Goal: Transaction & Acquisition: Book appointment/travel/reservation

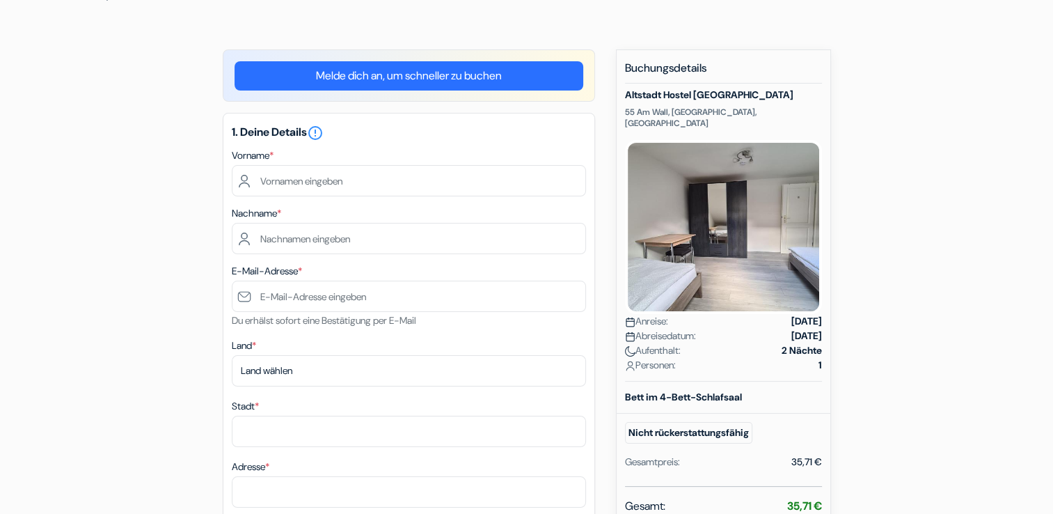
scroll to position [95, 0]
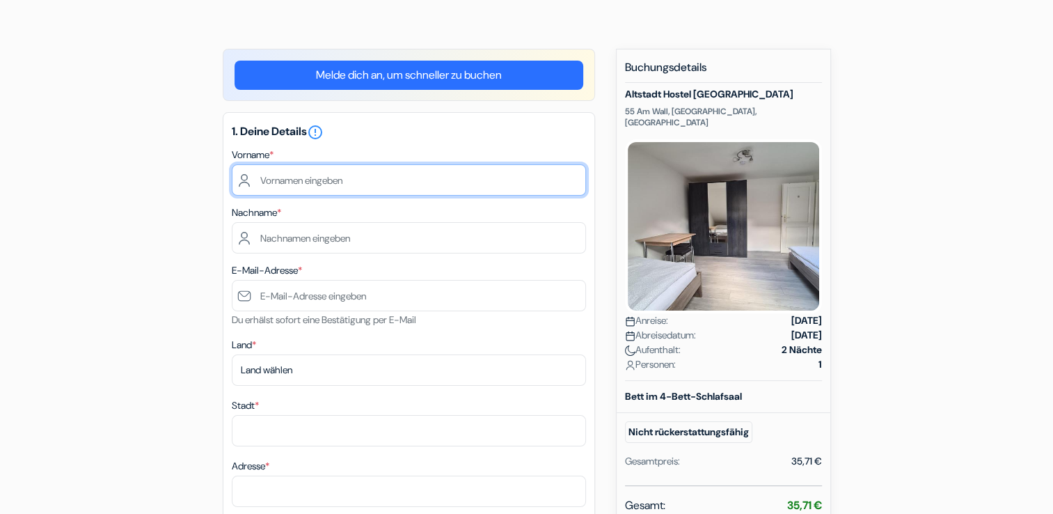
click at [394, 168] on input "text" at bounding box center [409, 179] width 354 height 31
type input "[PERSON_NAME]"
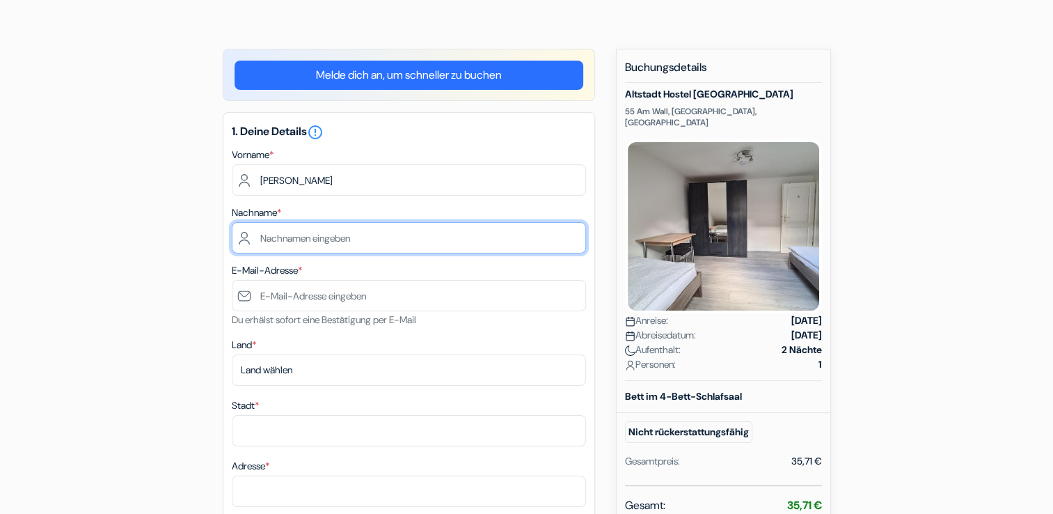
click at [365, 230] on input "text" at bounding box center [409, 237] width 354 height 31
type input "Thomm"
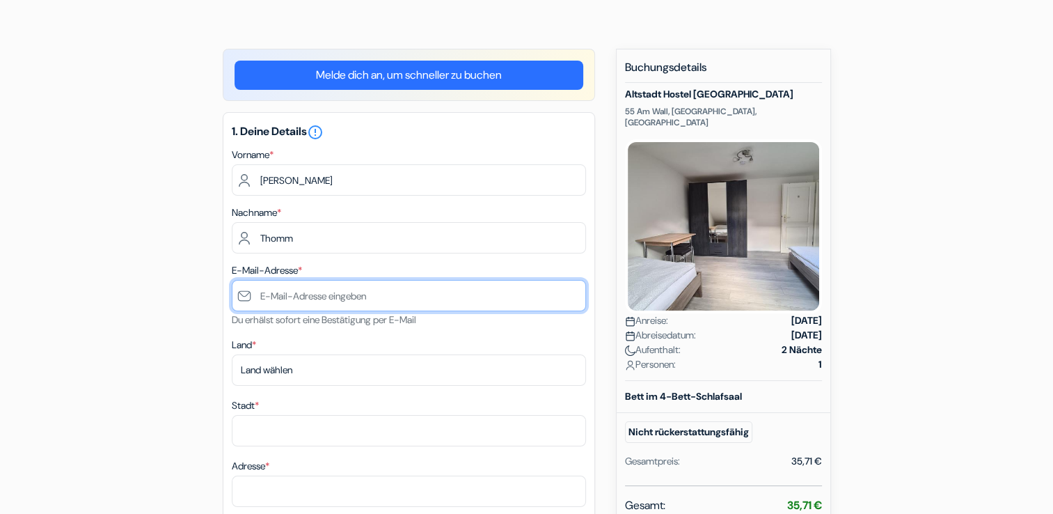
click at [347, 281] on input "text" at bounding box center [409, 295] width 354 height 31
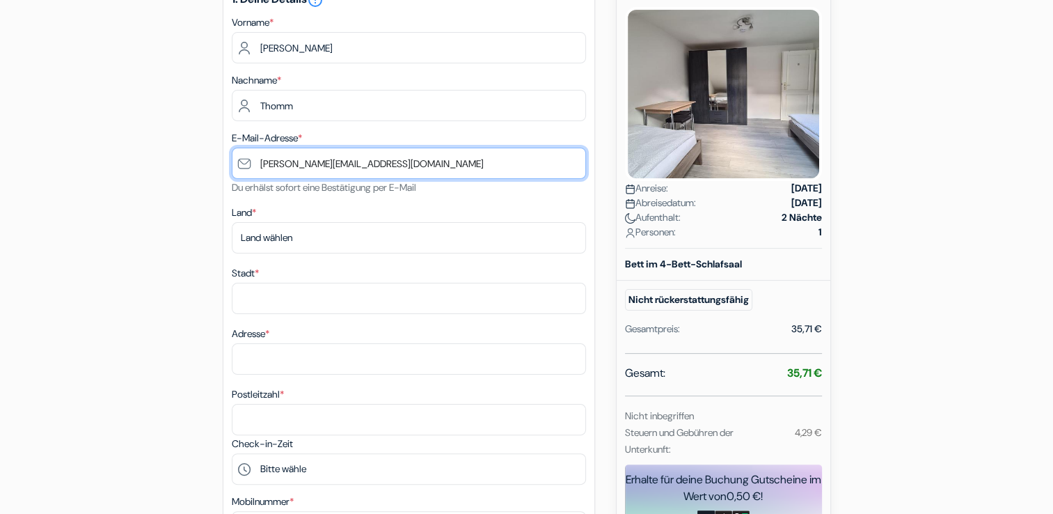
scroll to position [230, 0]
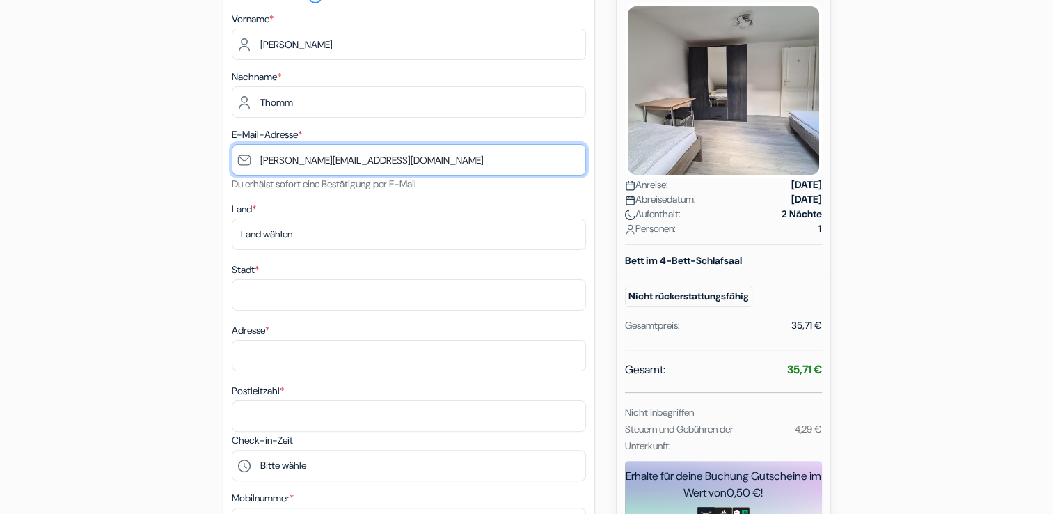
type input "[PERSON_NAME][EMAIL_ADDRESS][DOMAIN_NAME]"
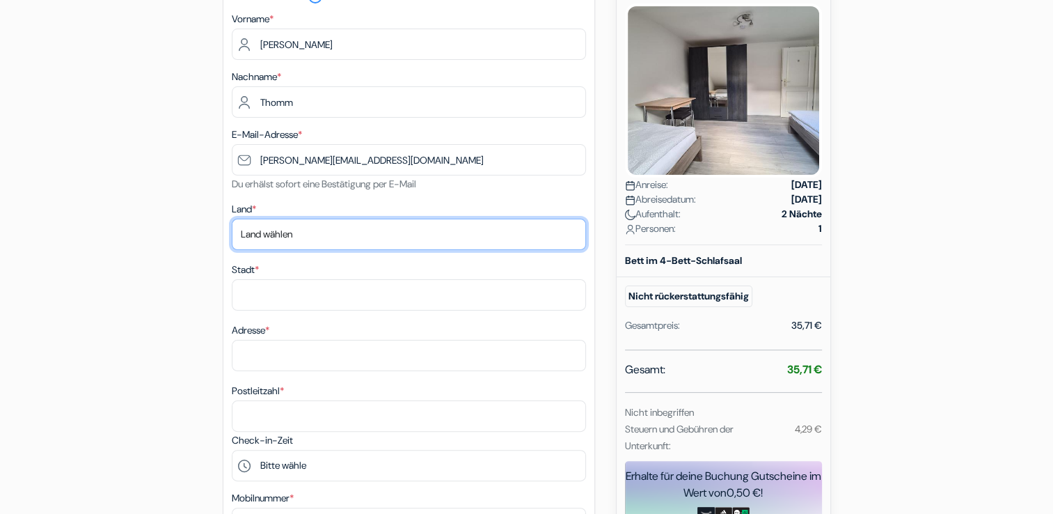
click at [343, 246] on select "Land wählen Abchasien [GEOGRAPHIC_DATA] [GEOGRAPHIC_DATA] [GEOGRAPHIC_DATA] Ame…" at bounding box center [409, 234] width 354 height 31
select select "de"
click at [232, 219] on select "Land wählen Abchasien [GEOGRAPHIC_DATA] [GEOGRAPHIC_DATA] [GEOGRAPHIC_DATA] Ame…" at bounding box center [409, 234] width 354 height 31
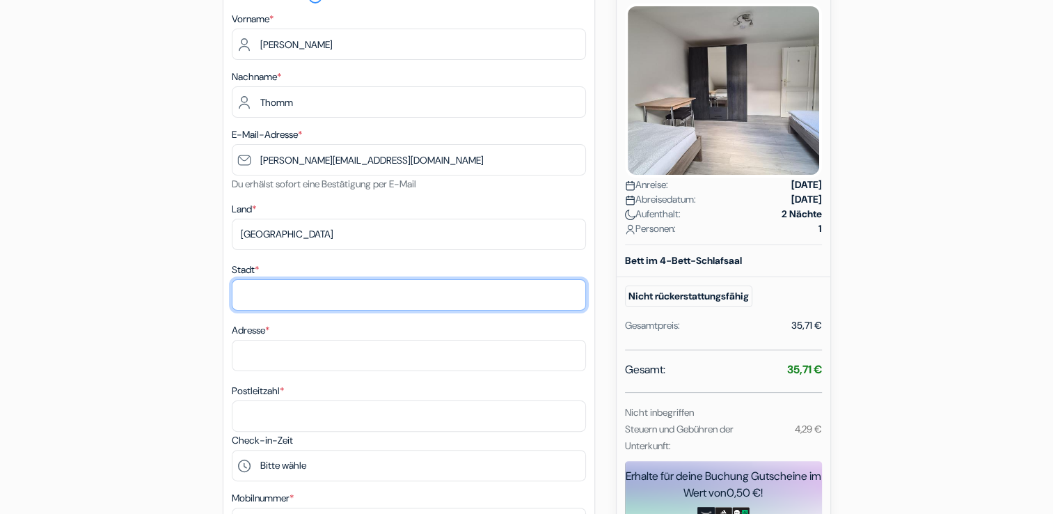
click at [313, 290] on input "Stadt *" at bounding box center [409, 294] width 354 height 31
type input "[GEOGRAPHIC_DATA]"
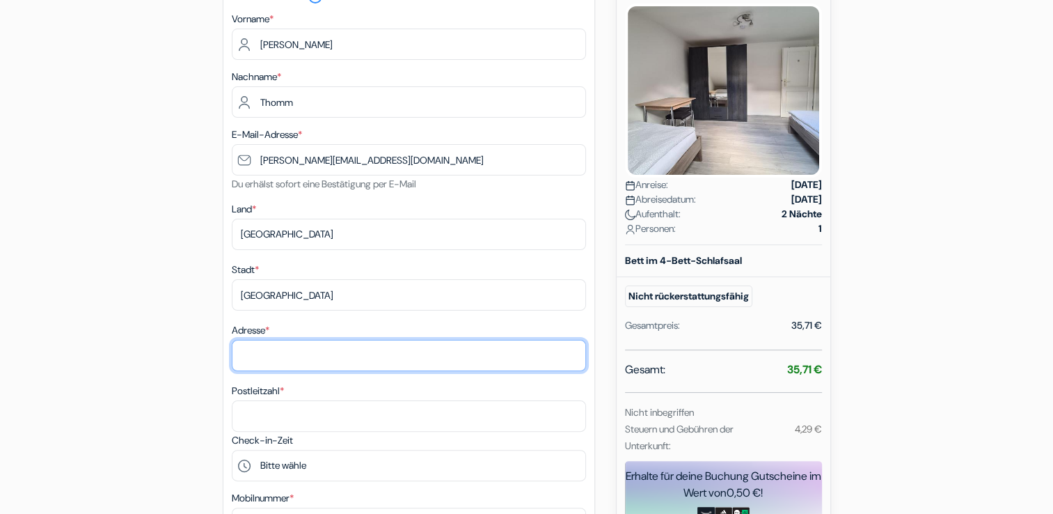
click at [306, 365] on input "Adresse *" at bounding box center [409, 355] width 354 height 31
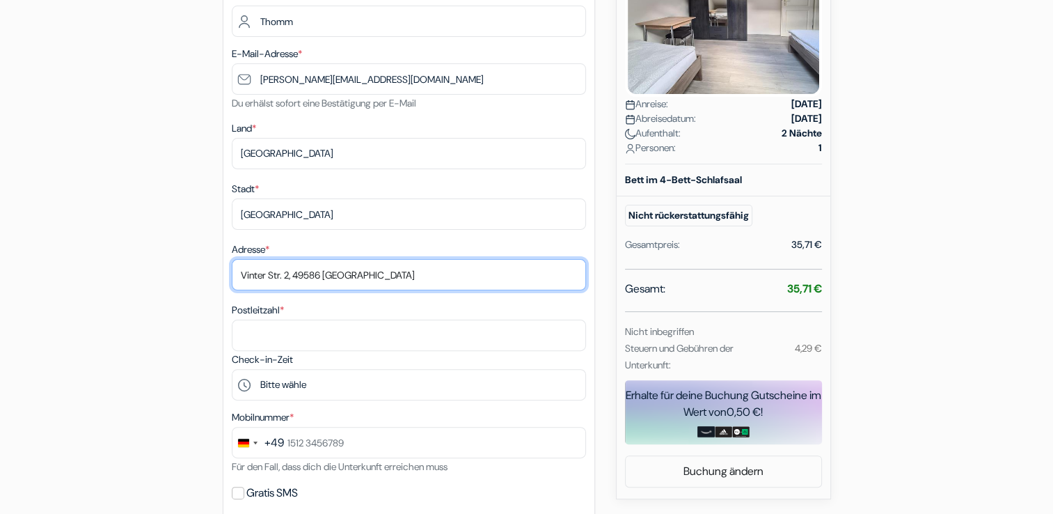
scroll to position [317, 0]
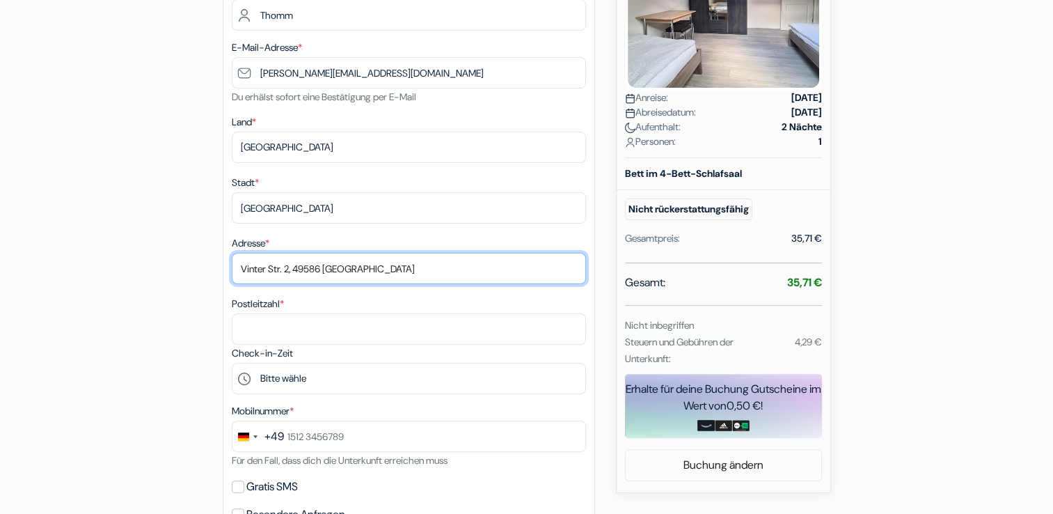
drag, startPoint x: 406, startPoint y: 269, endPoint x: 298, endPoint y: 283, distance: 109.5
click at [298, 283] on input "Vinter Str. 2, 49586 [GEOGRAPHIC_DATA]" at bounding box center [409, 268] width 354 height 31
click at [298, 283] on input "Vinter Str. 2," at bounding box center [409, 268] width 354 height 31
type input "Vinter Str. 2"
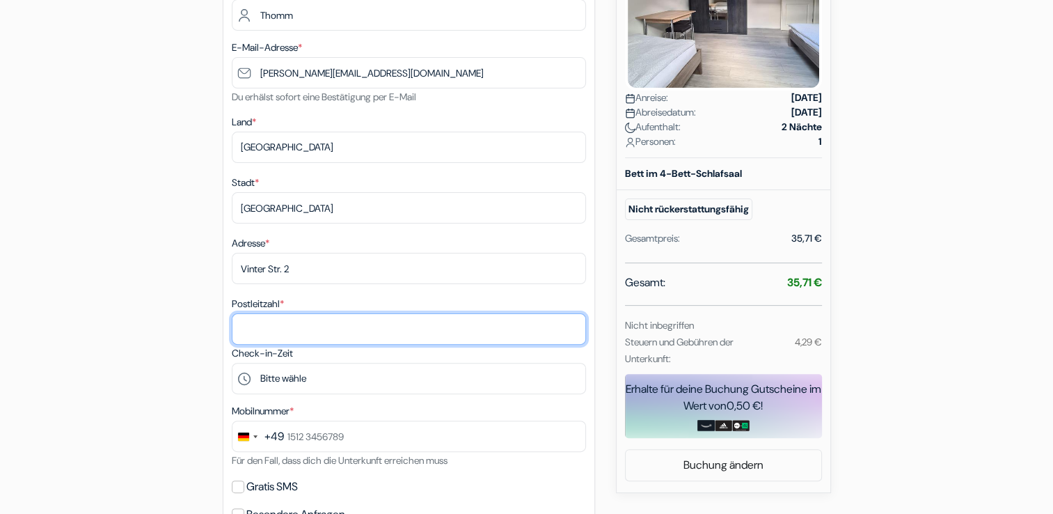
click at [308, 323] on input "Postleitzahl *" at bounding box center [409, 328] width 354 height 31
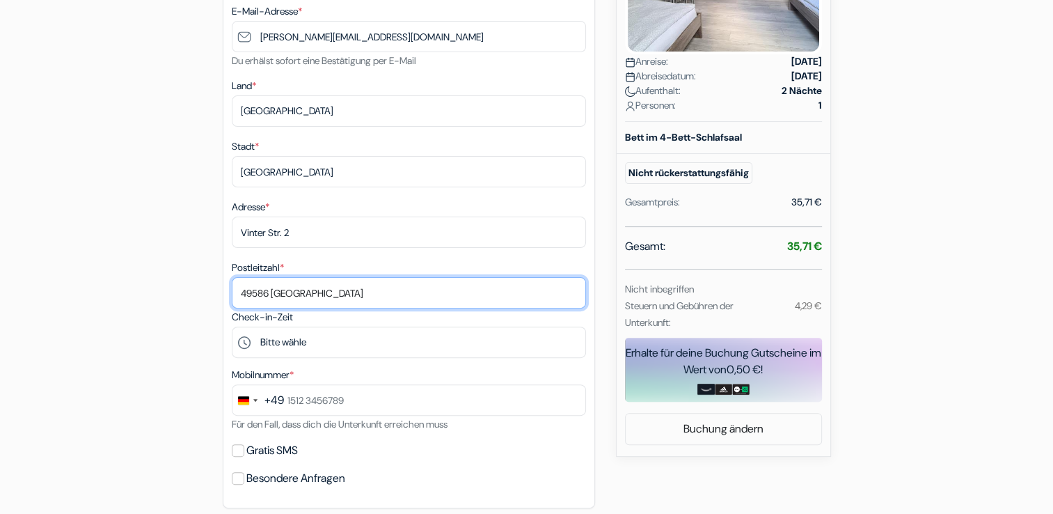
scroll to position [359, 0]
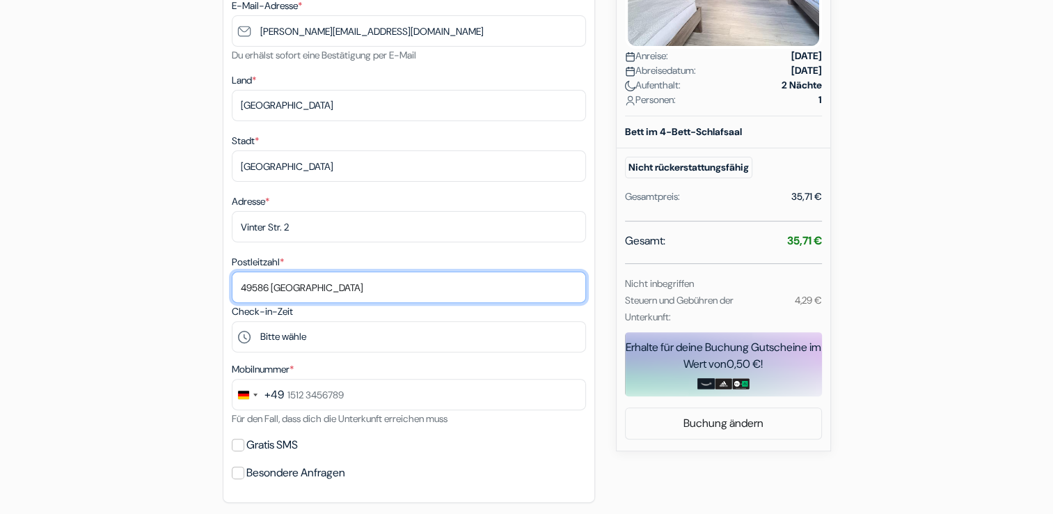
type input "49586 [GEOGRAPHIC_DATA]"
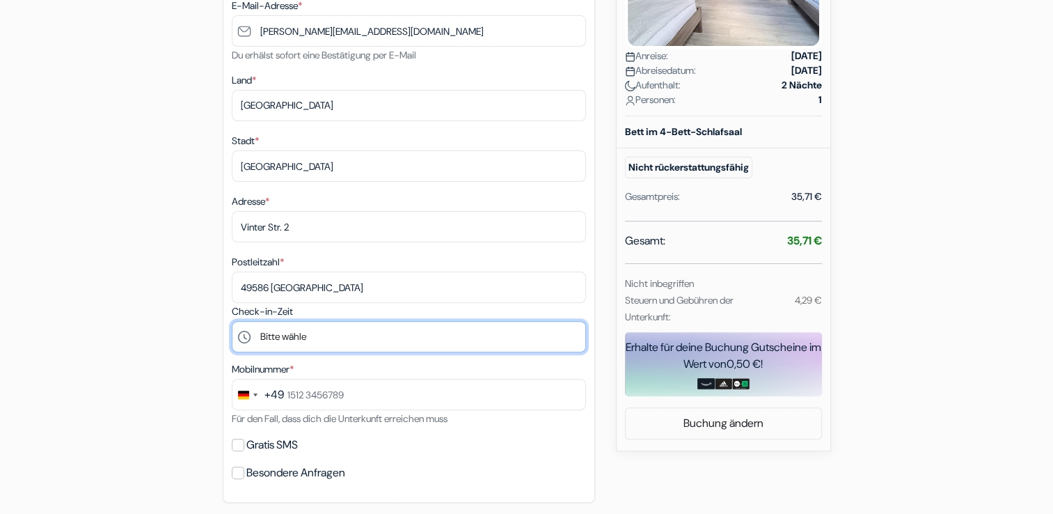
click at [323, 342] on select "Bitte wähle 15:00 16:00 17:00 18:00 19:00 20:00 21:00" at bounding box center [409, 336] width 354 height 31
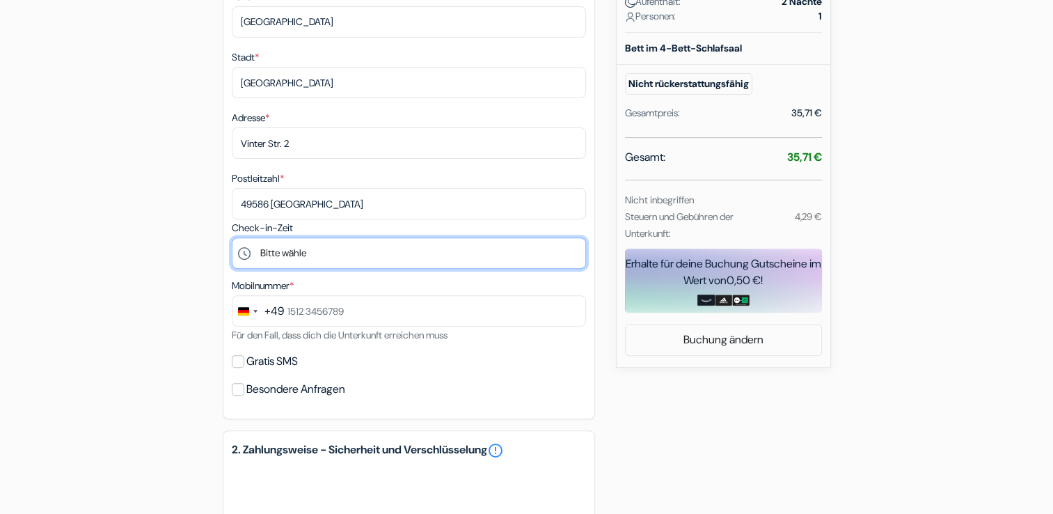
scroll to position [455, 0]
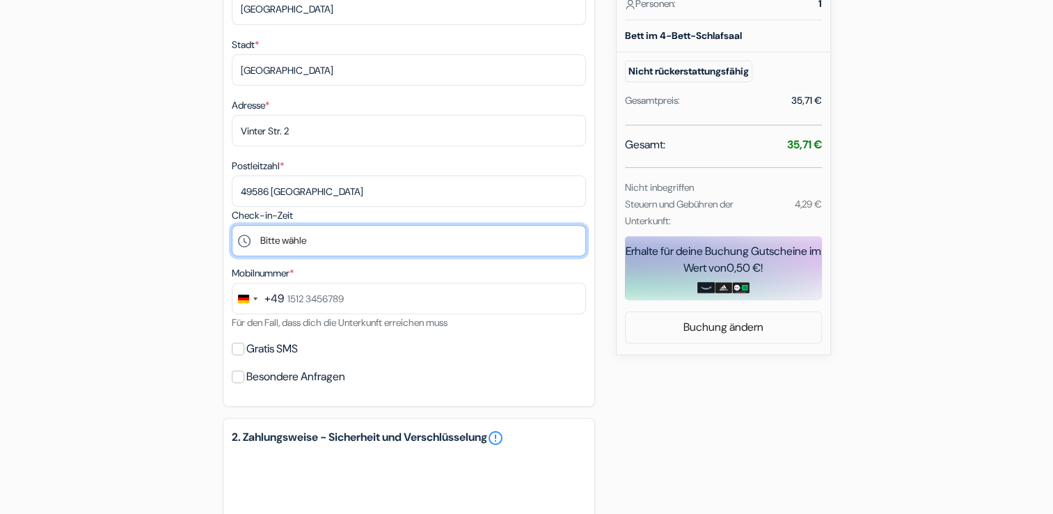
click at [324, 238] on select "Bitte wähle 15:00 16:00 17:00 18:00 19:00 20:00 21:00" at bounding box center [409, 240] width 354 height 31
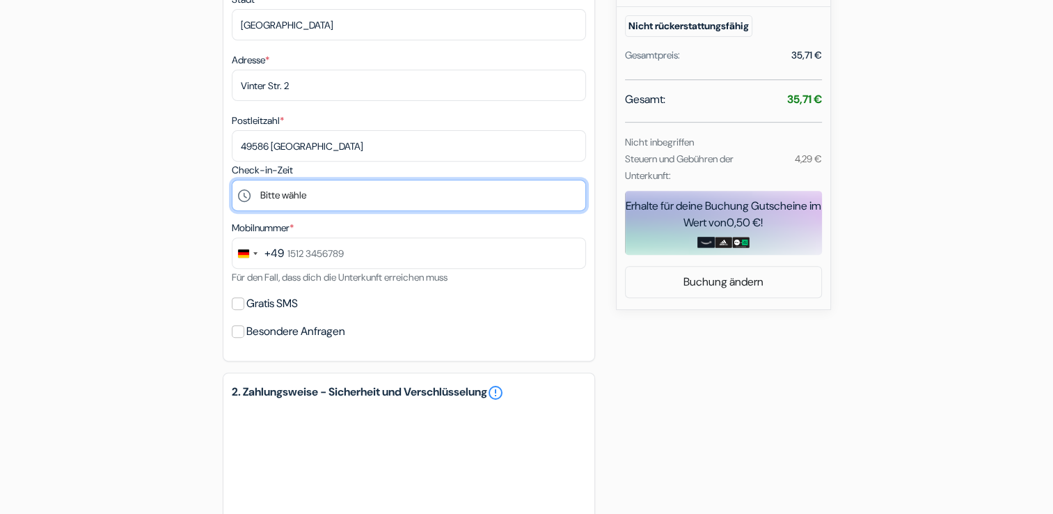
scroll to position [504, 0]
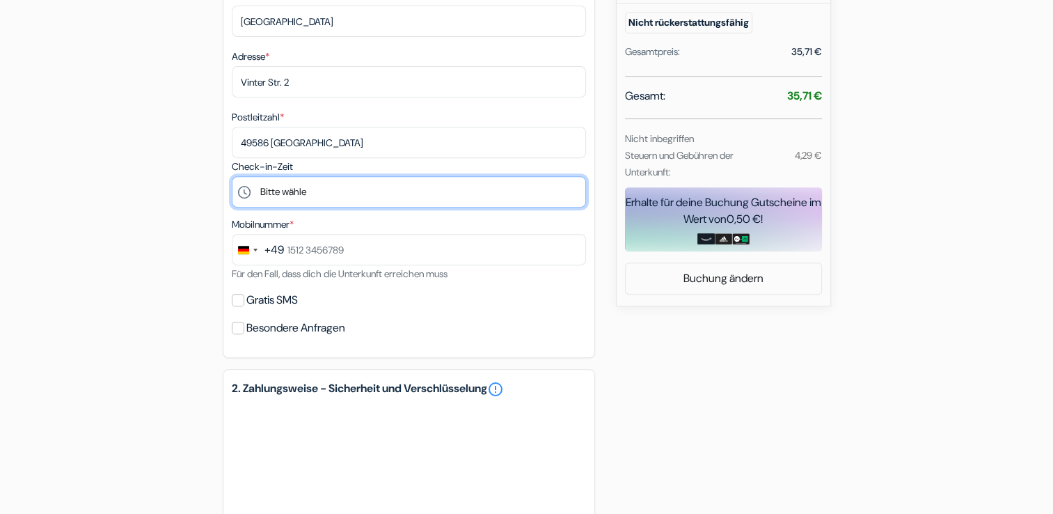
click at [394, 201] on select "Bitte wähle 15:00 16:00 17:00 18:00 19:00 20:00 21:00" at bounding box center [409, 191] width 354 height 31
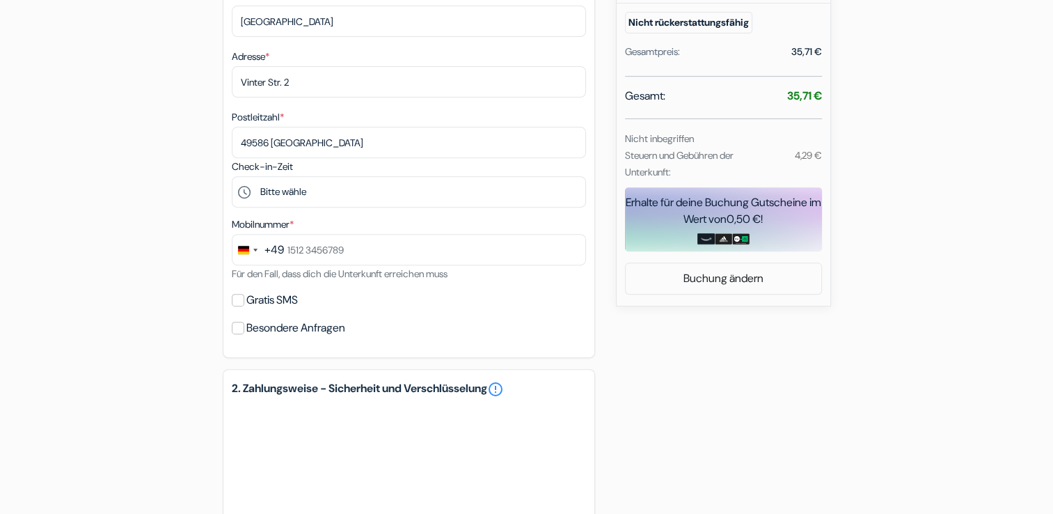
click at [361, 209] on div "1. Deine Details error_outline Vorname * [PERSON_NAME] Nachname * [PERSON_NAME]…" at bounding box center [409, 30] width 372 height 655
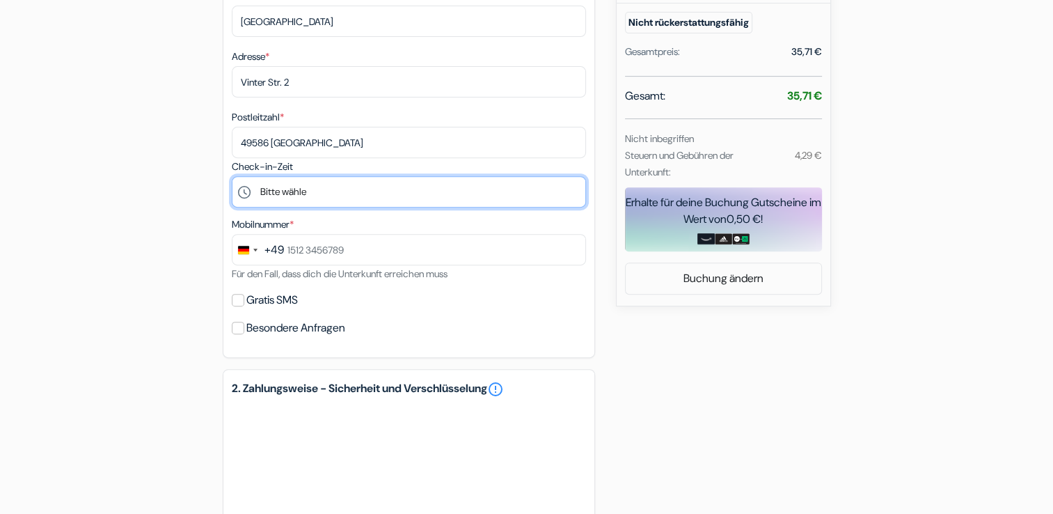
click at [334, 191] on select "Bitte wähle 15:00 16:00 17:00 18:00 19:00 20:00 21:00" at bounding box center [409, 191] width 354 height 31
select select "18"
click at [232, 177] on select "Bitte wähle 15:00 16:00 17:00 18:00 19:00 20:00 21:00" at bounding box center [409, 191] width 354 height 31
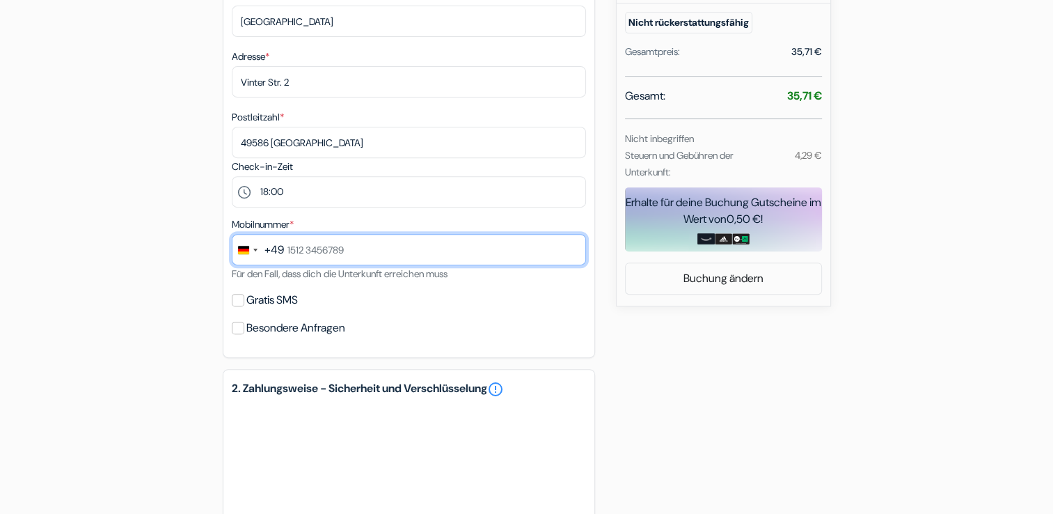
click at [332, 248] on input "text" at bounding box center [409, 249] width 354 height 31
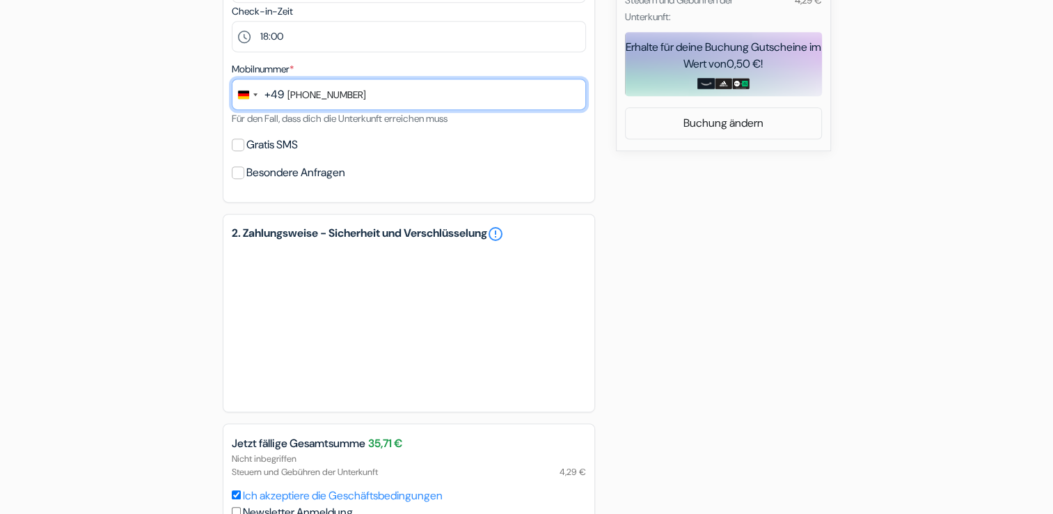
scroll to position [774, 0]
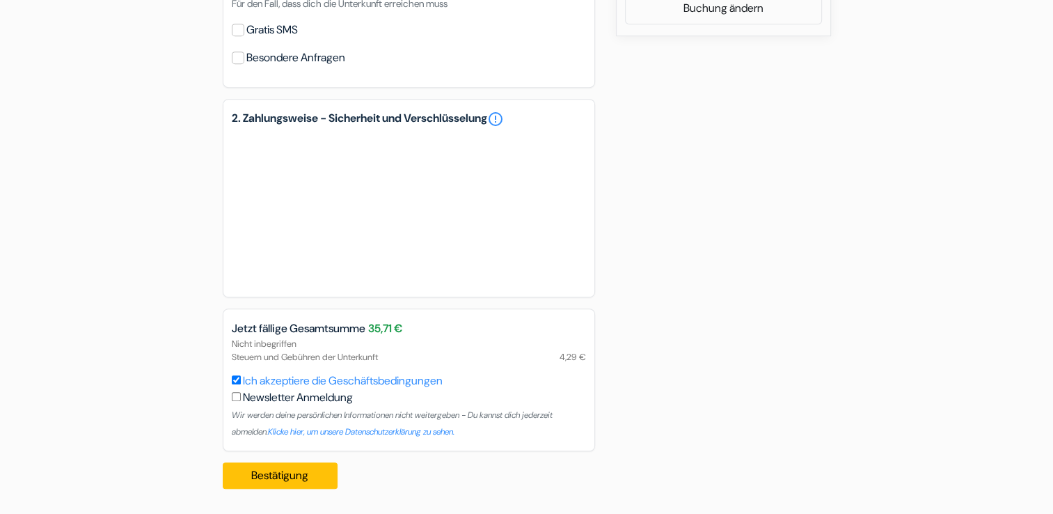
type input "[PHONE_NUMBER]"
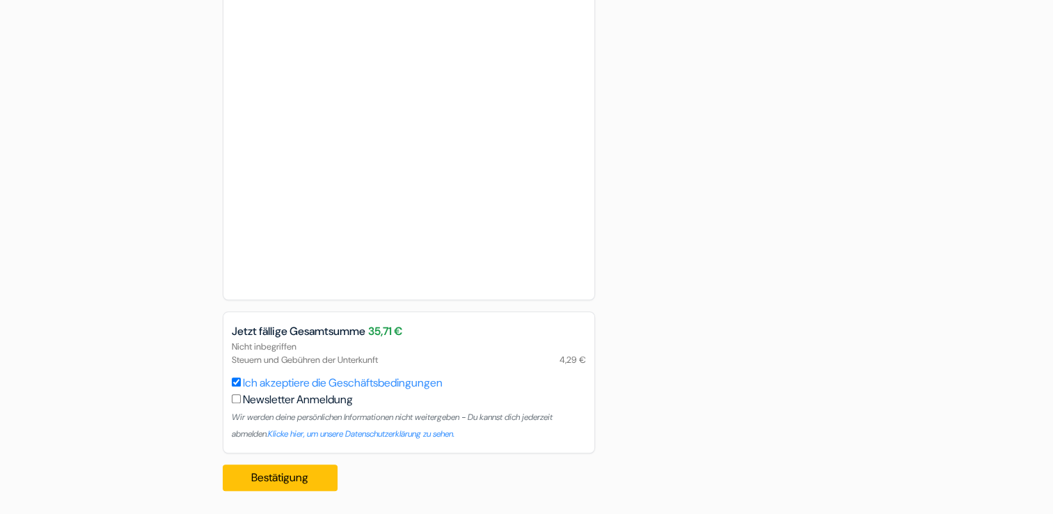
scroll to position [988, 0]
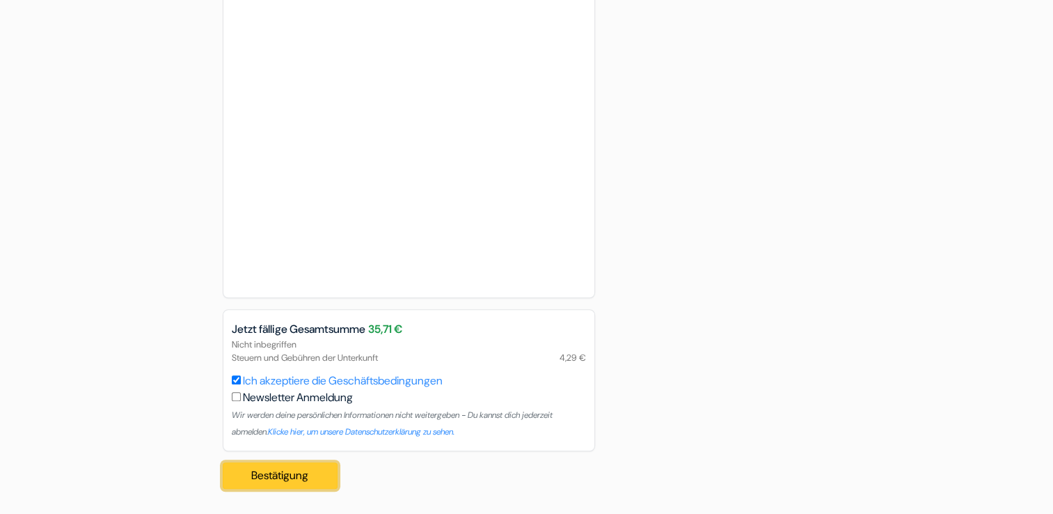
click at [316, 476] on button "Bestätigung Loading..." at bounding box center [281, 475] width 116 height 26
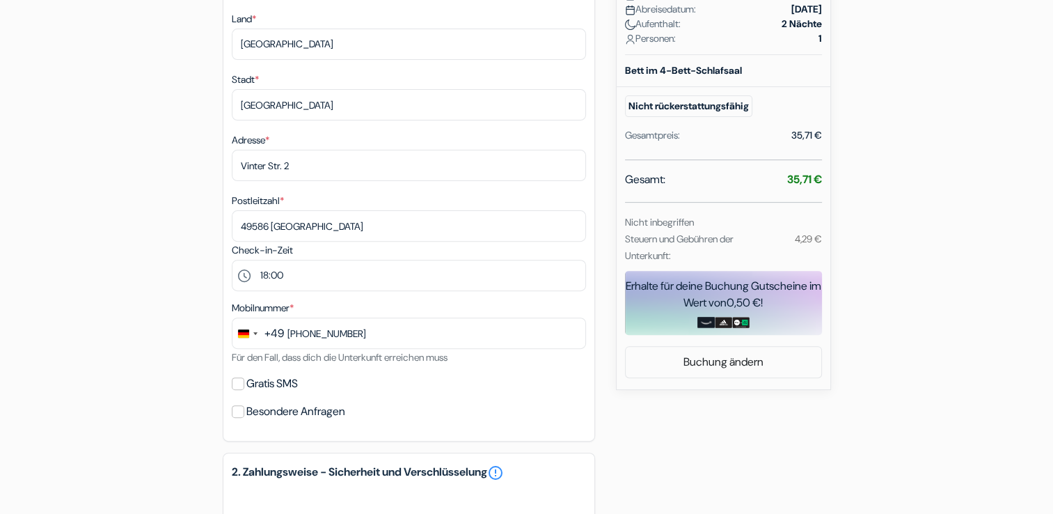
scroll to position [420, 0]
